Goal: Navigation & Orientation: Find specific page/section

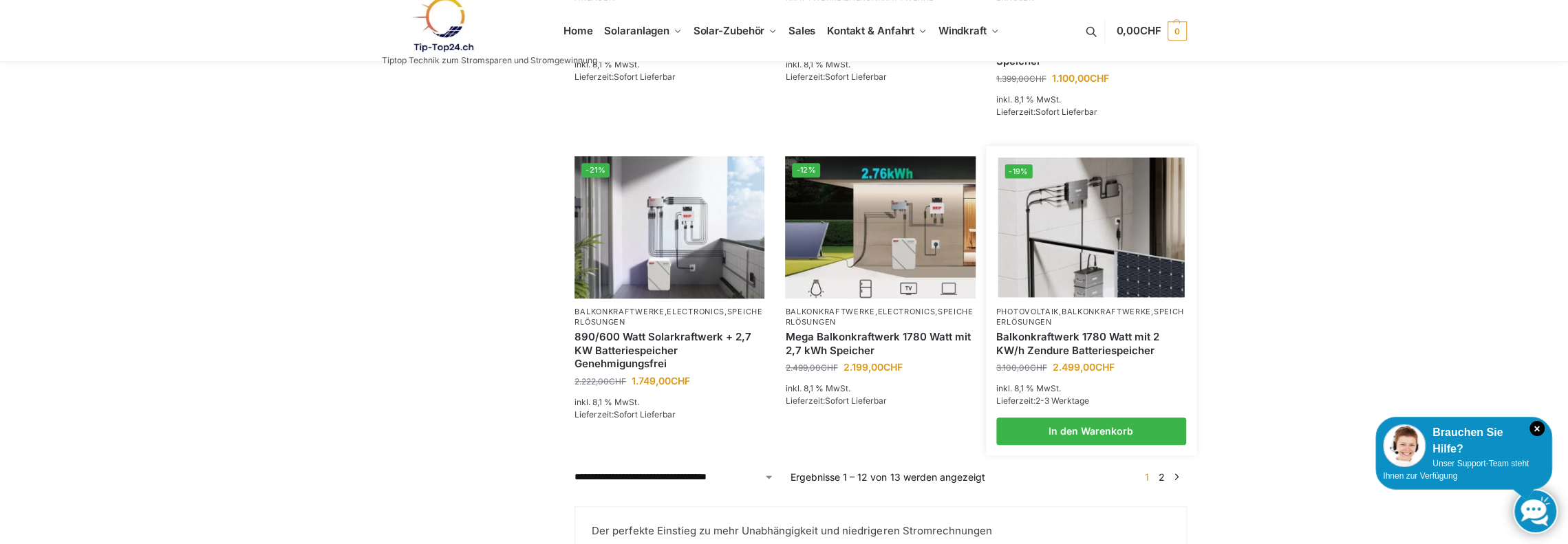
scroll to position [1169, 0]
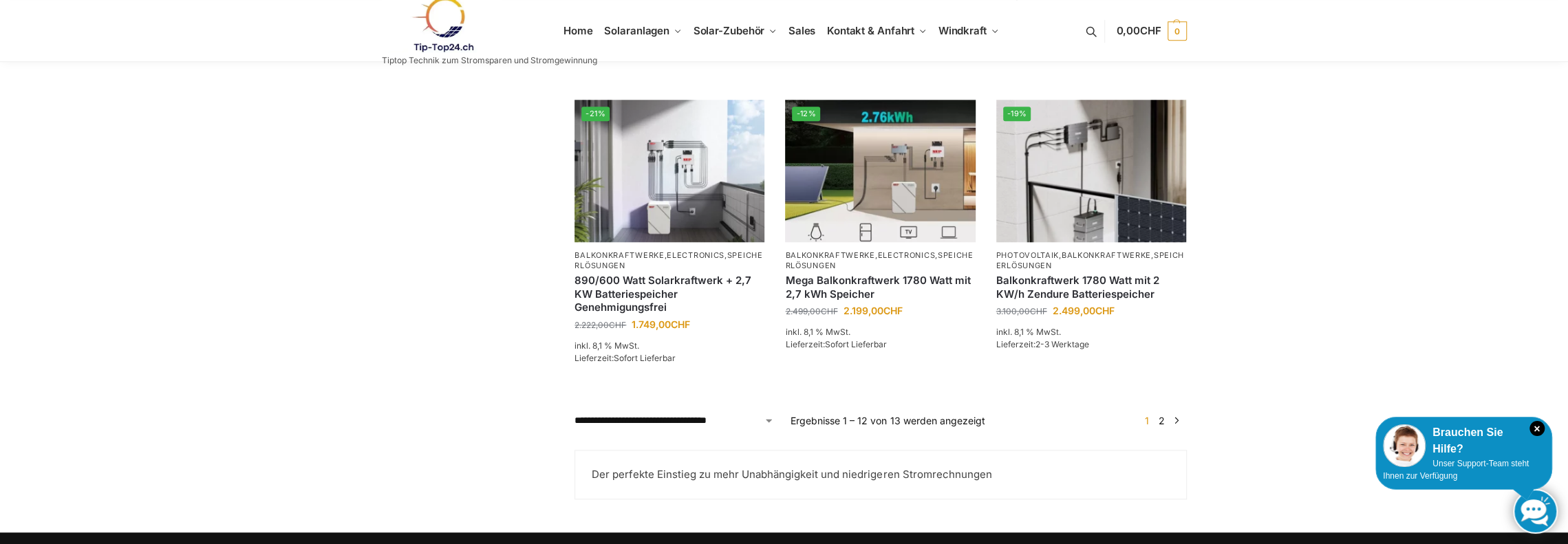
click at [1162, 426] on link "2" at bounding box center [1161, 420] width 13 height 12
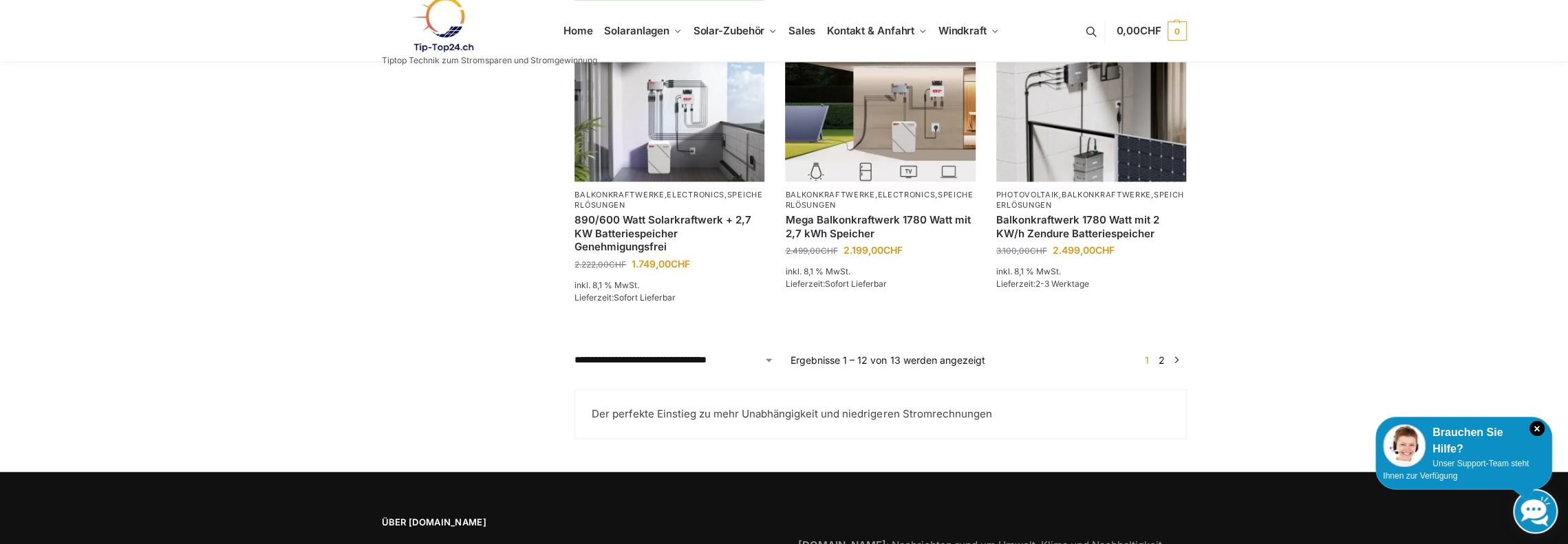
scroll to position [1306, 0]
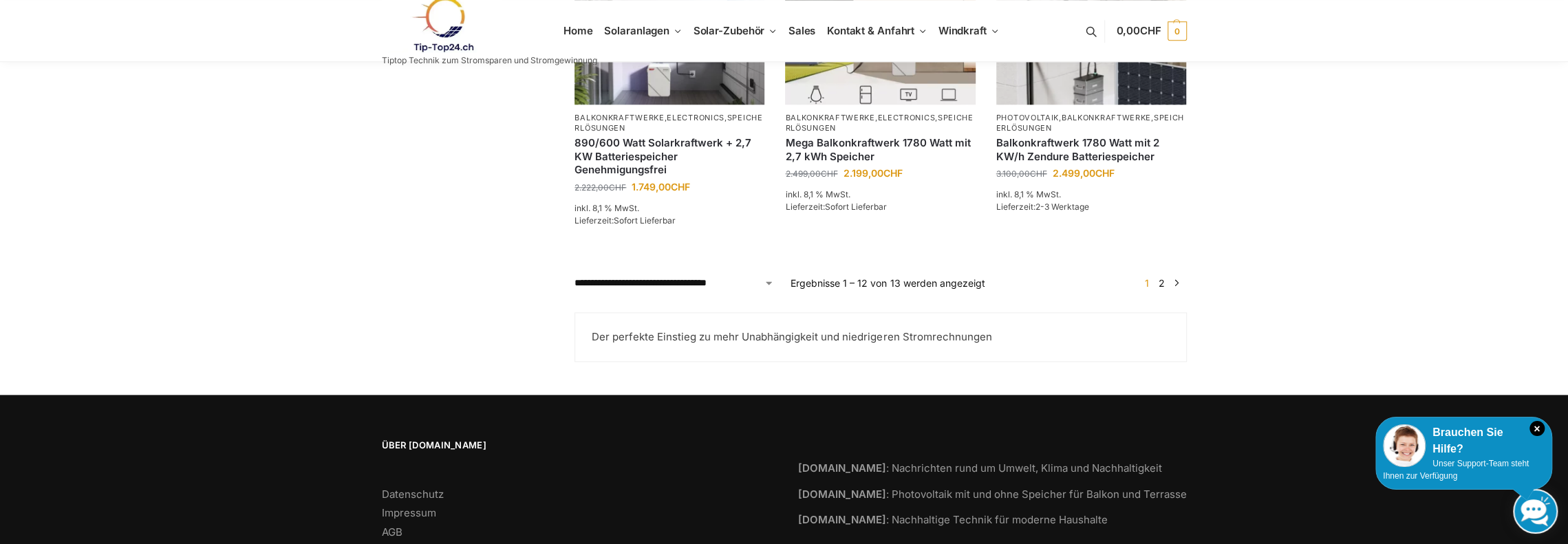
click at [1162, 287] on link "2" at bounding box center [1161, 283] width 13 height 12
